Goal: Task Accomplishment & Management: Use online tool/utility

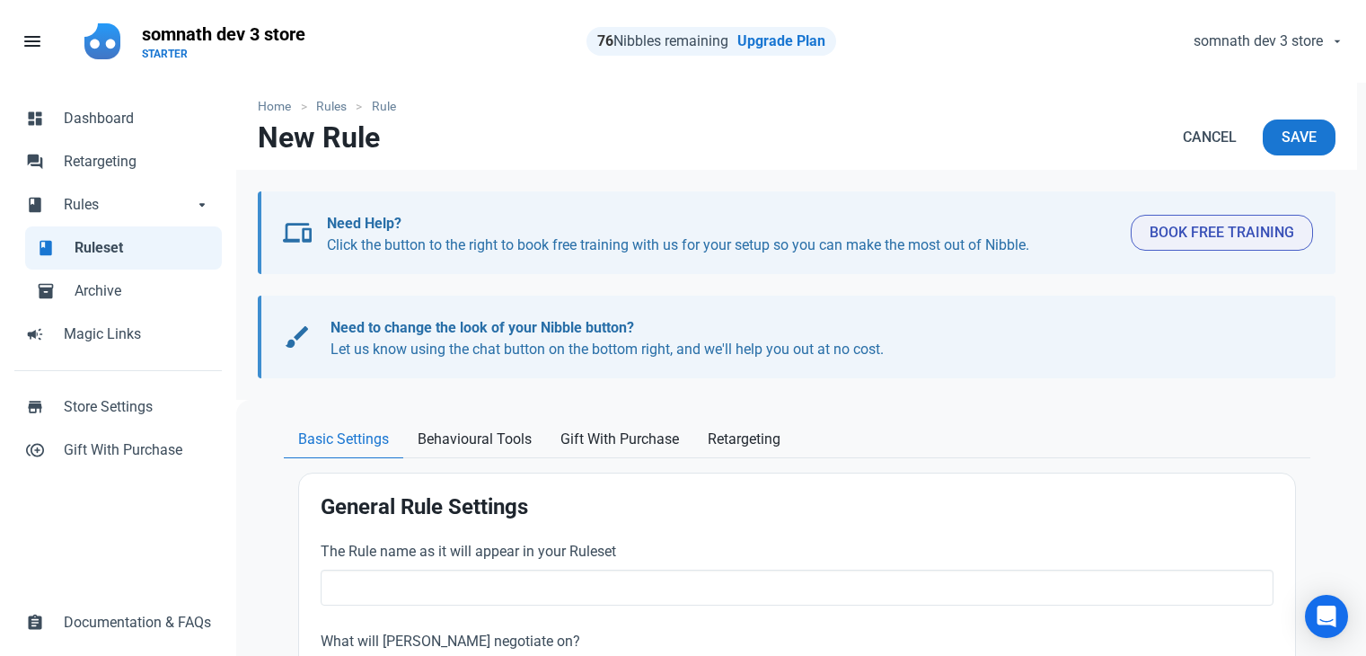
select select "product_category"
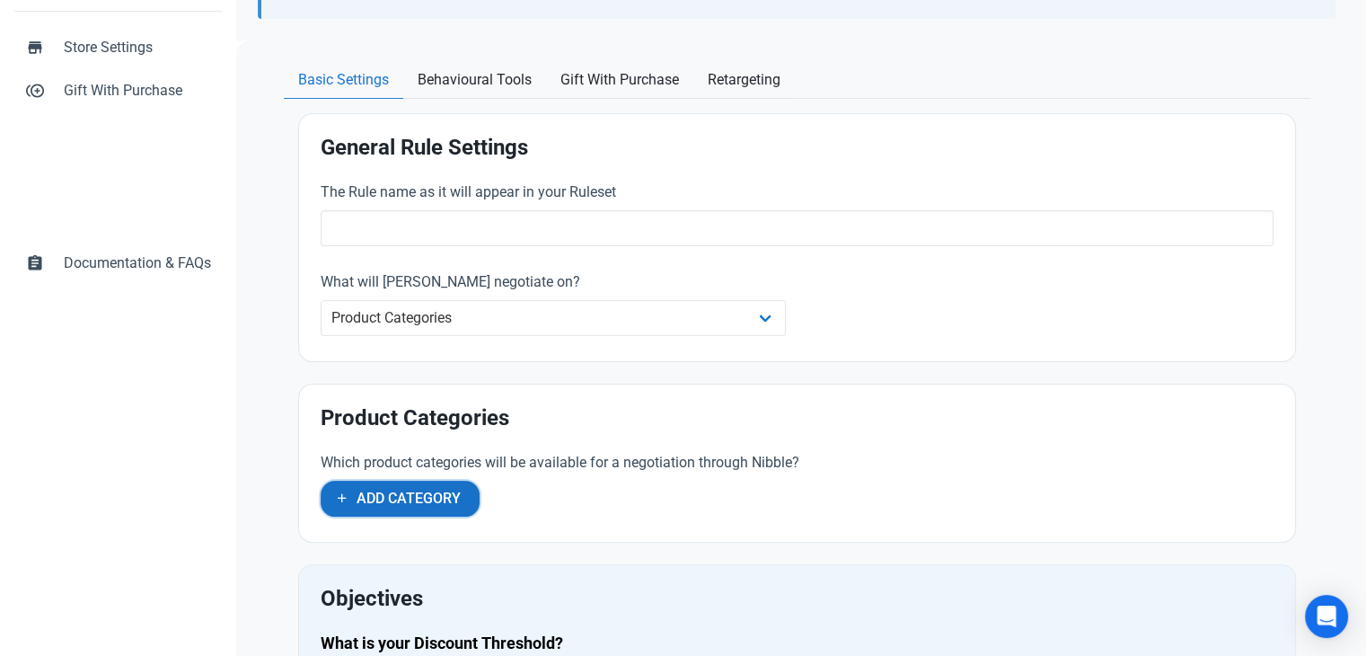
click at [393, 491] on span "Add Category" at bounding box center [409, 499] width 104 height 22
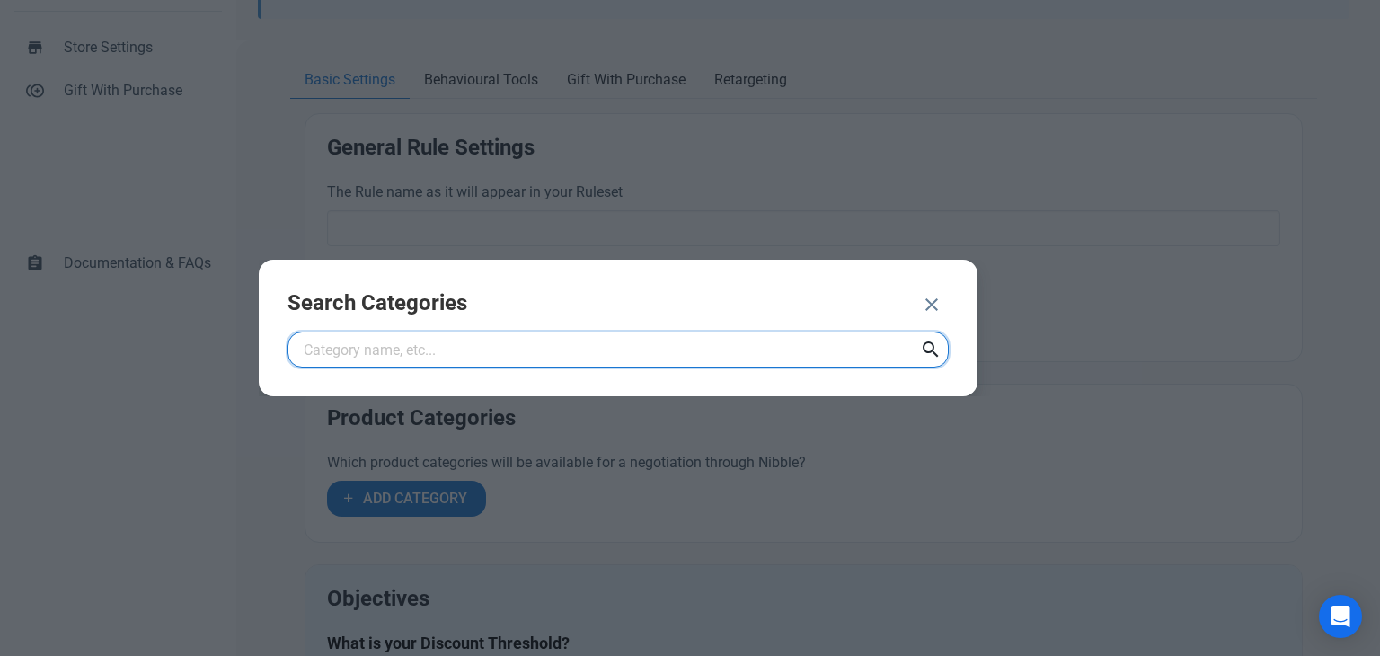
click at [455, 353] on input "text" at bounding box center [617, 349] width 661 height 36
type input "test 1"
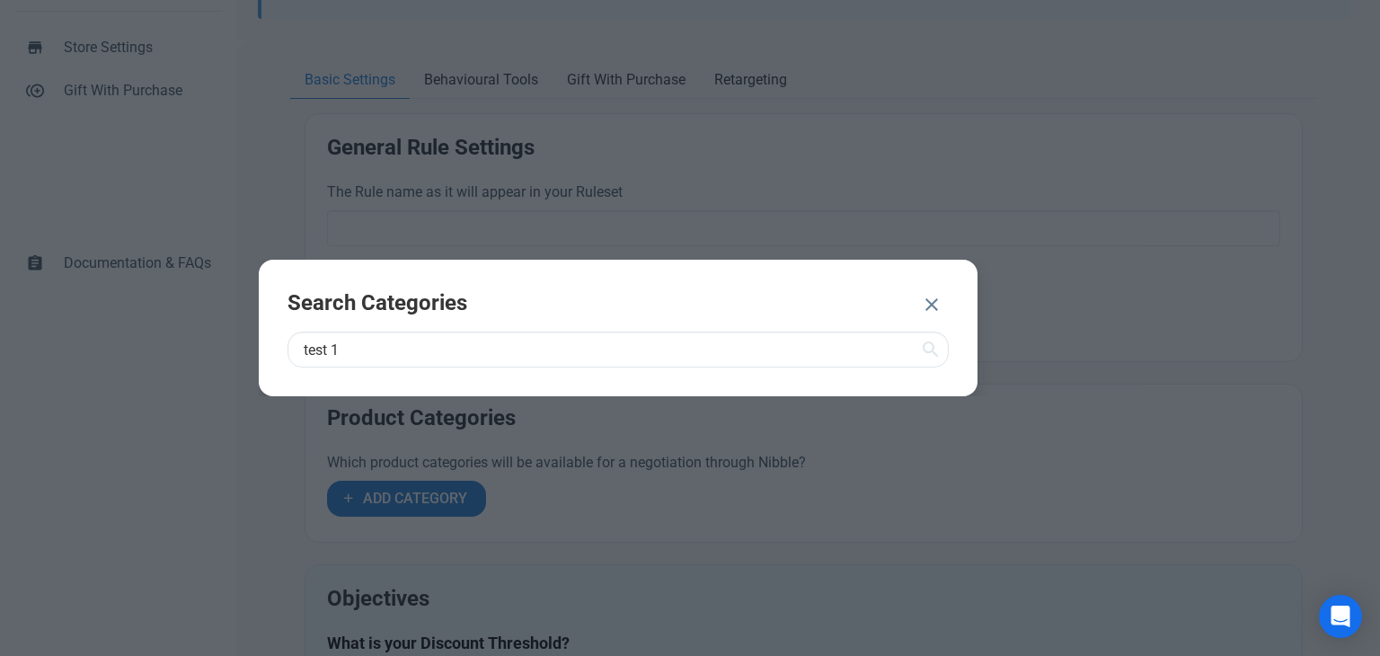
click at [927, 295] on icon "button" at bounding box center [932, 304] width 22 height 32
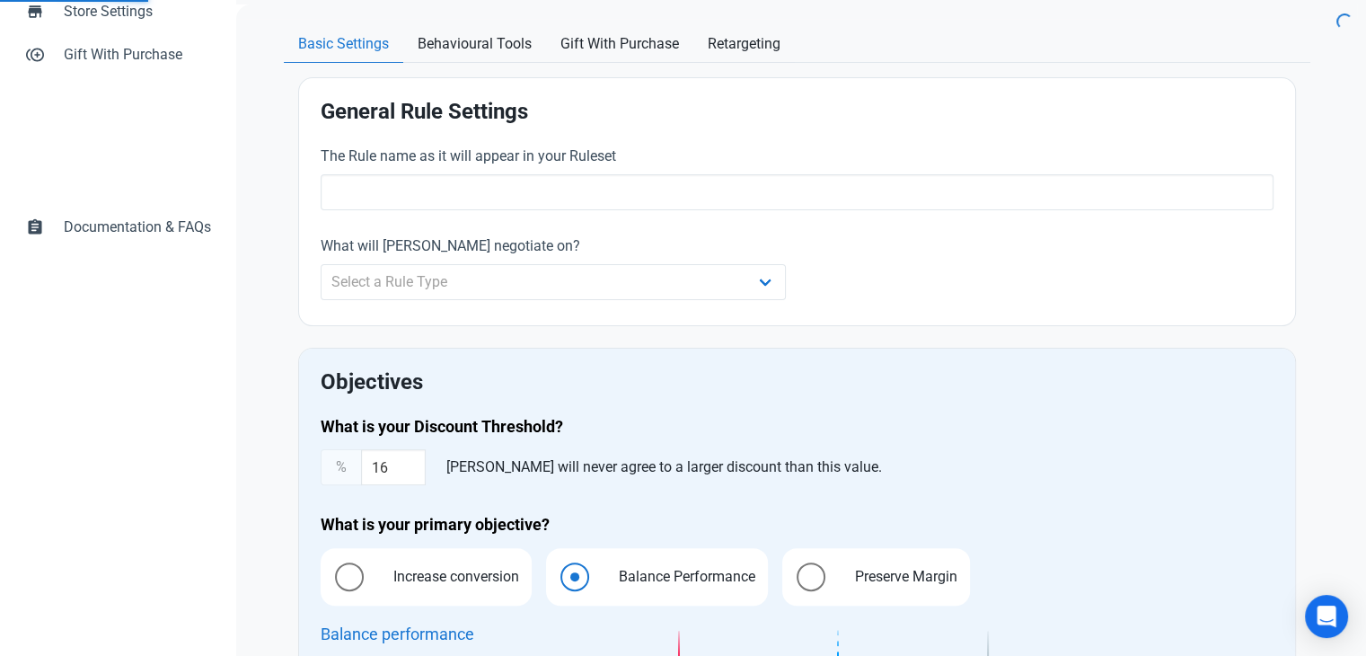
scroll to position [449, 0]
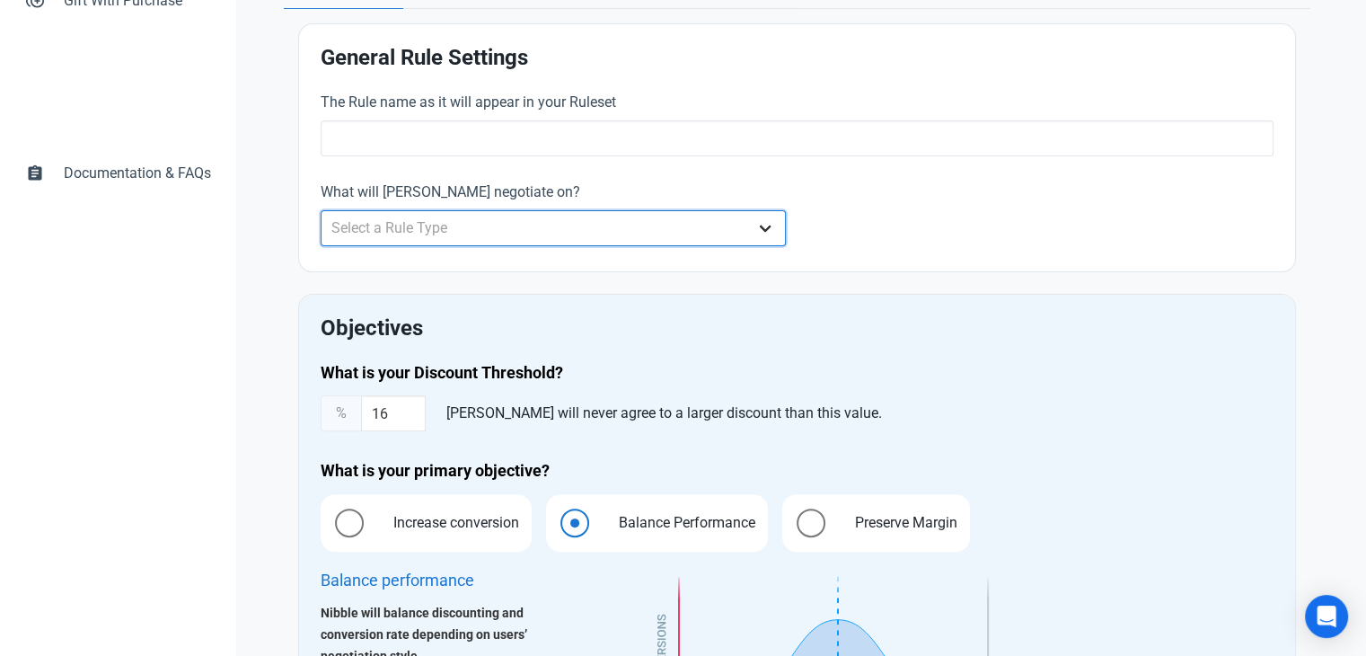
click at [412, 225] on select "Select a Rule Type Whole Store Individual Products Product Categories Cart" at bounding box center [554, 228] width 466 height 36
select select "product_category"
click at [321, 210] on select "Select a Rule Type Whole Store Individual Products Product Categories Cart" at bounding box center [554, 228] width 466 height 36
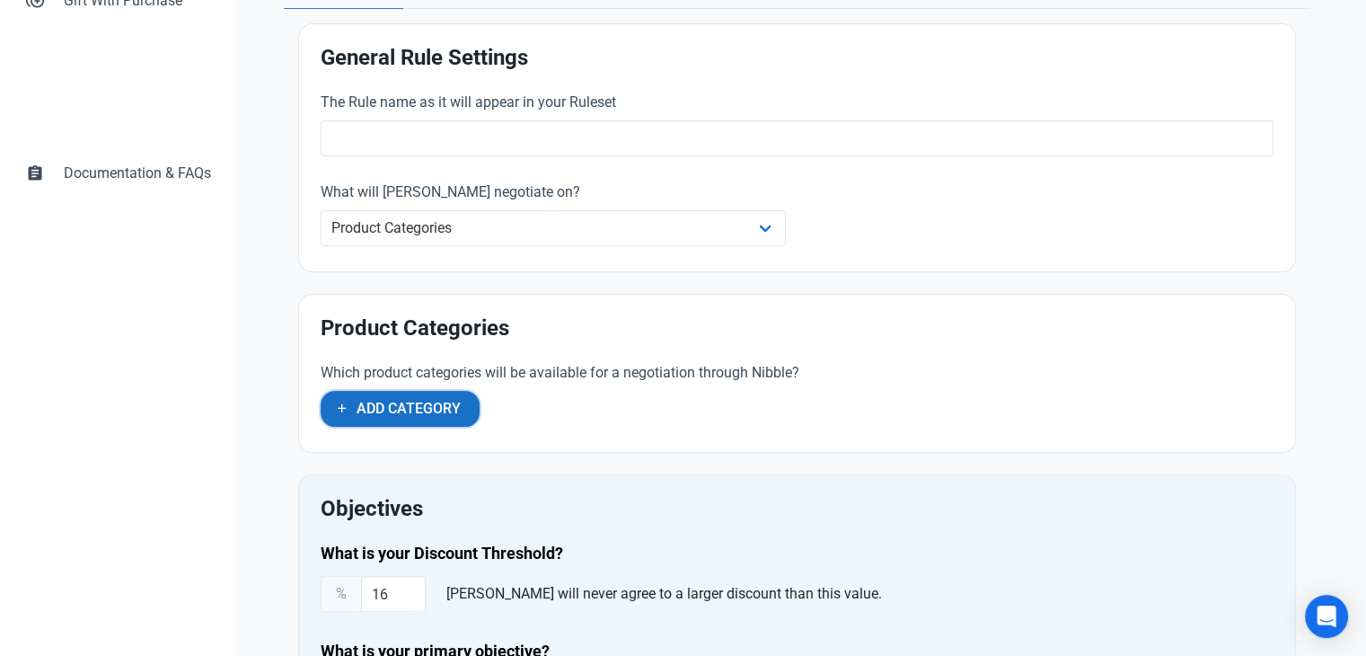
click at [377, 403] on span "Add Category" at bounding box center [409, 409] width 104 height 22
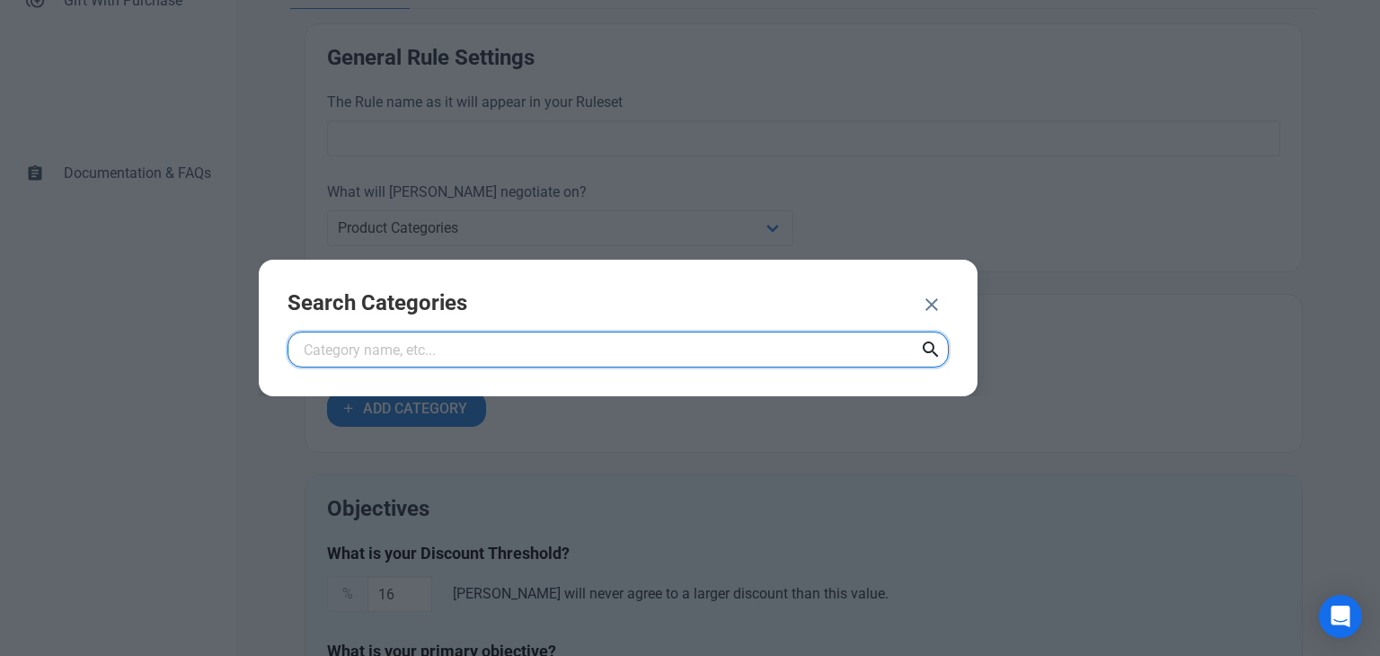
click at [407, 349] on input "text" at bounding box center [617, 349] width 661 height 36
type input "test 1"
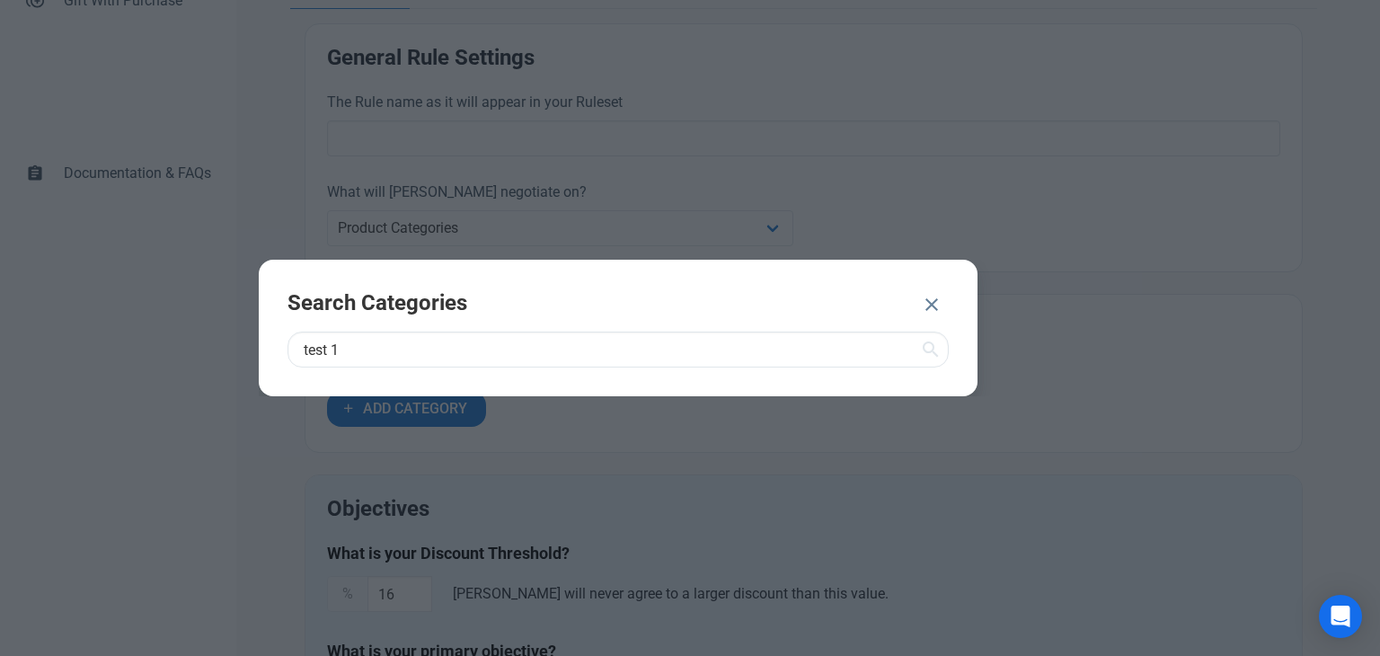
click at [934, 351] on icon at bounding box center [931, 349] width 22 height 32
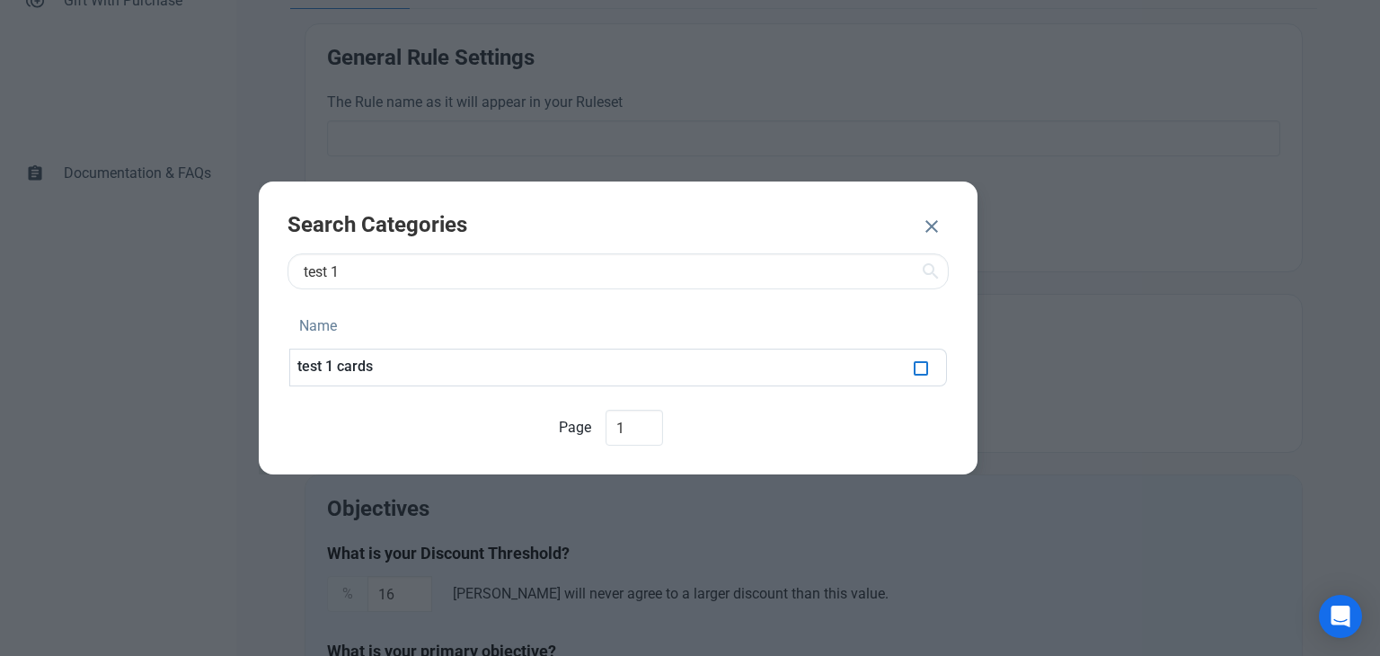
click at [923, 367] on span at bounding box center [921, 368] width 14 height 14
checkbox input "true"
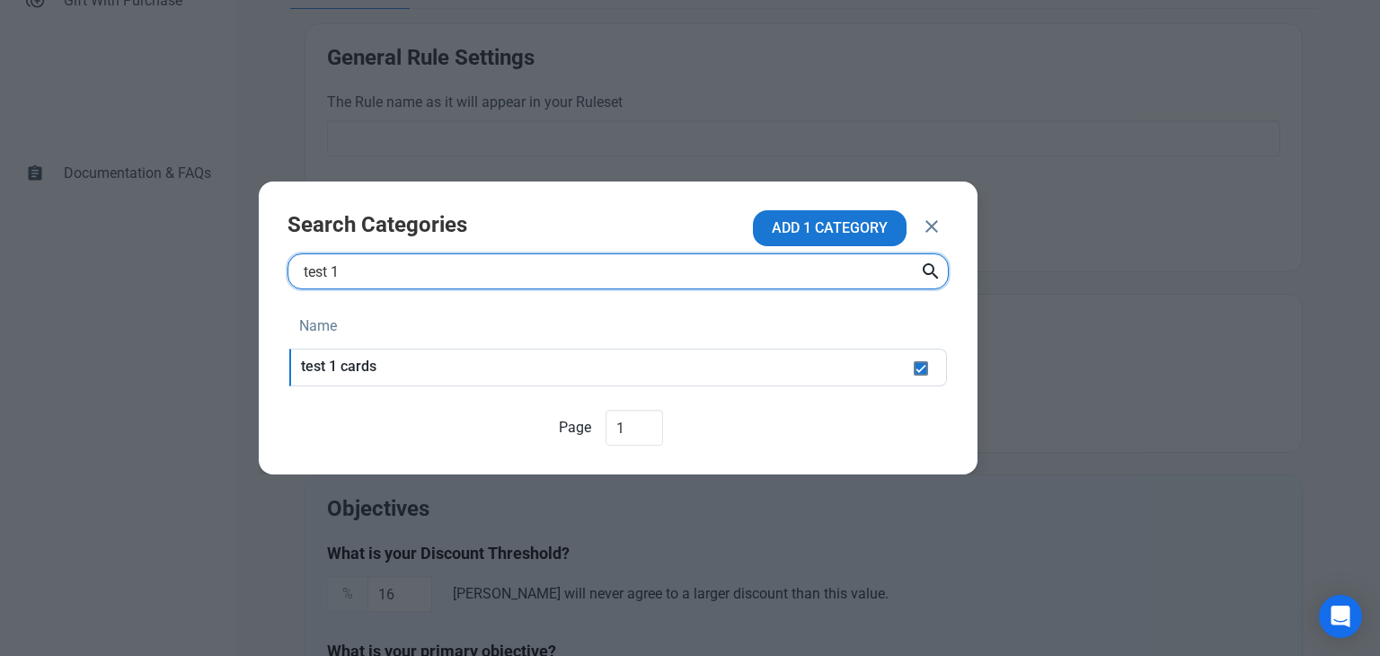
click at [443, 270] on input "test 1" at bounding box center [617, 271] width 661 height 36
type input "t"
type input "test 2"
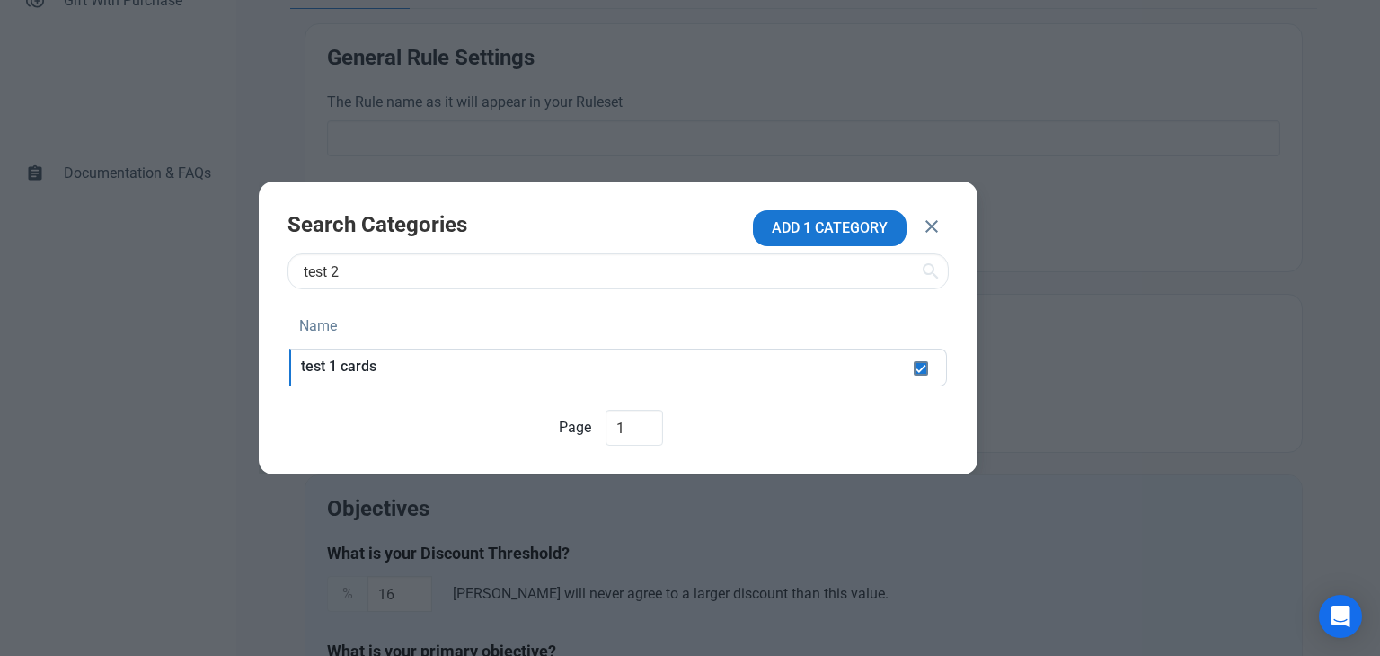
click at [927, 271] on icon at bounding box center [931, 271] width 22 height 32
click at [920, 368] on span at bounding box center [921, 368] width 14 height 14
checkbox input "true"
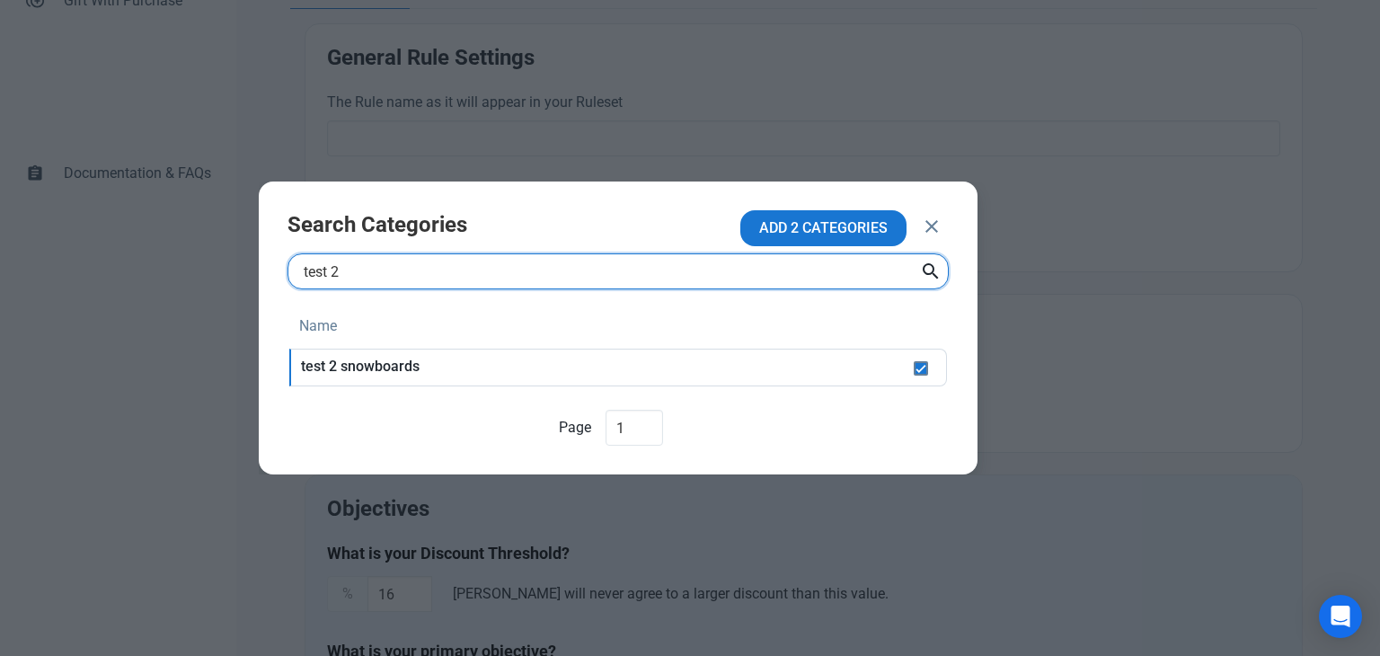
click at [427, 278] on input "test 2" at bounding box center [617, 271] width 661 height 36
type input "test"
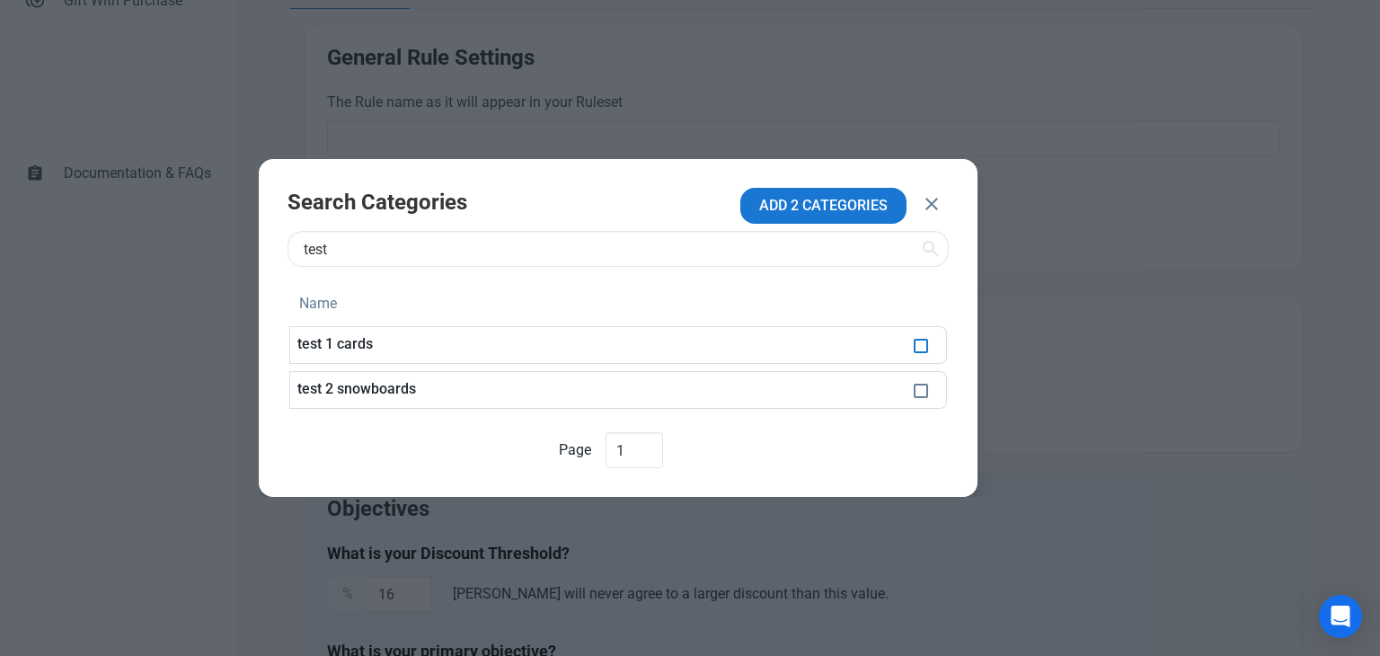
click at [920, 346] on span at bounding box center [921, 346] width 14 height 14
checkbox input "true"
click at [918, 393] on span at bounding box center [921, 391] width 14 height 14
checkbox input "true"
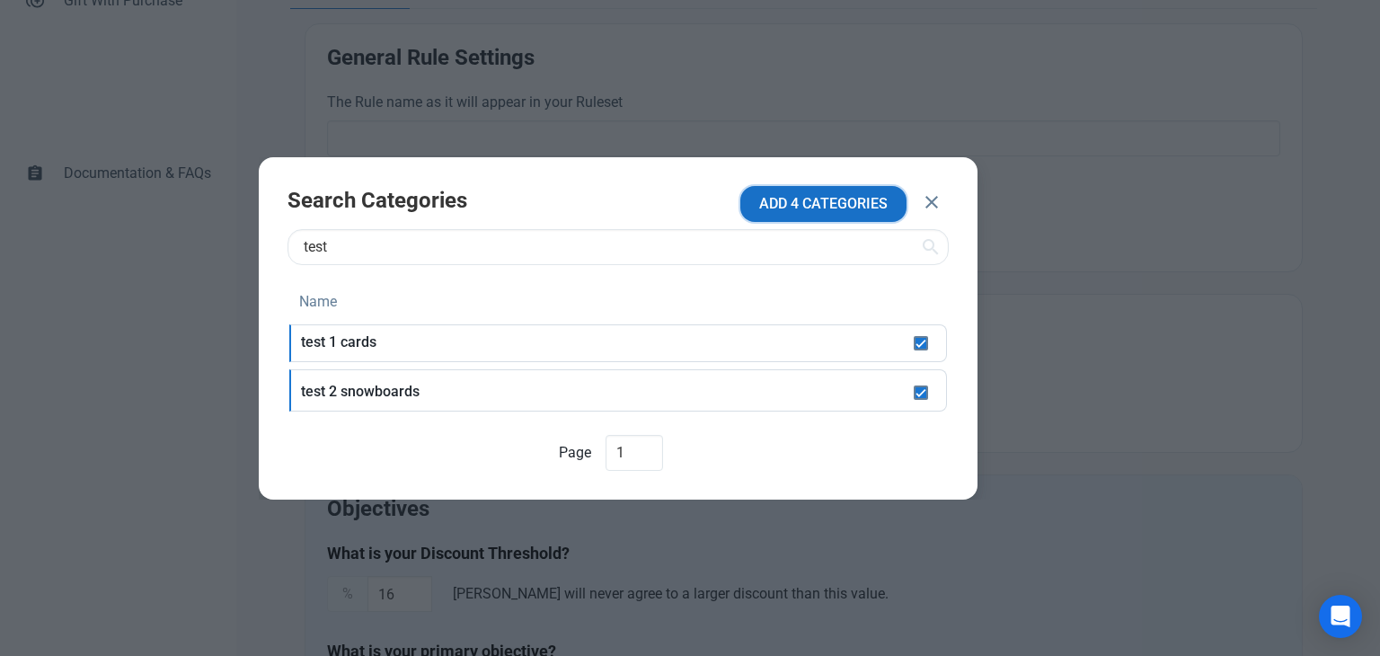
click at [820, 202] on span "ADD 4 CATEGORIES" at bounding box center [823, 204] width 128 height 22
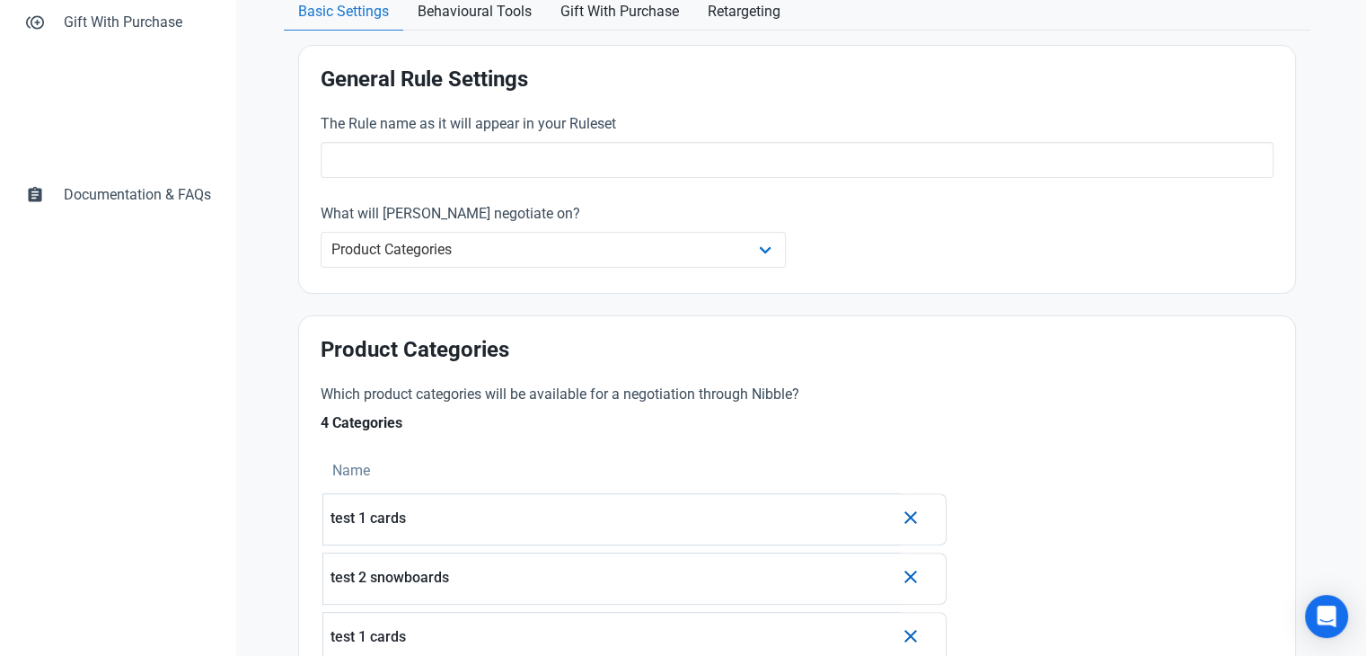
scroll to position [359, 0]
